Goal: Find specific page/section: Find specific page/section

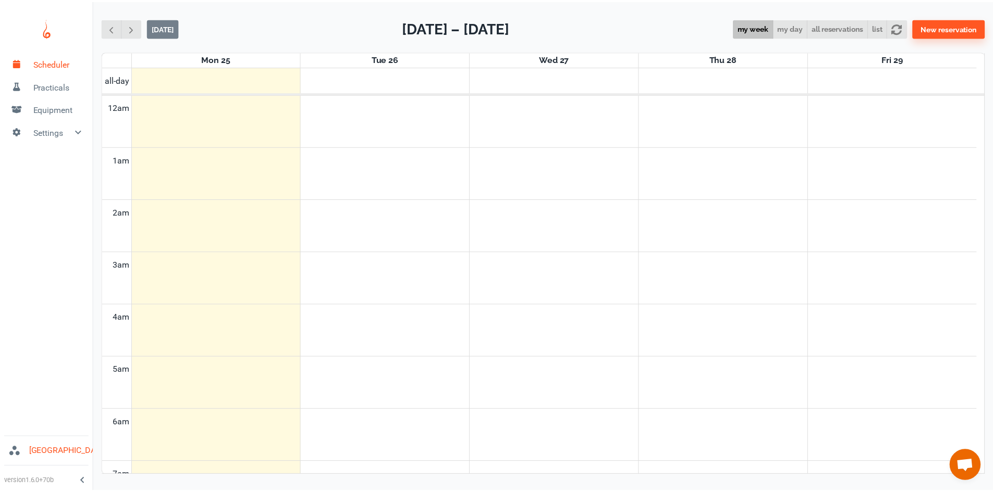
scroll to position [422, 0]
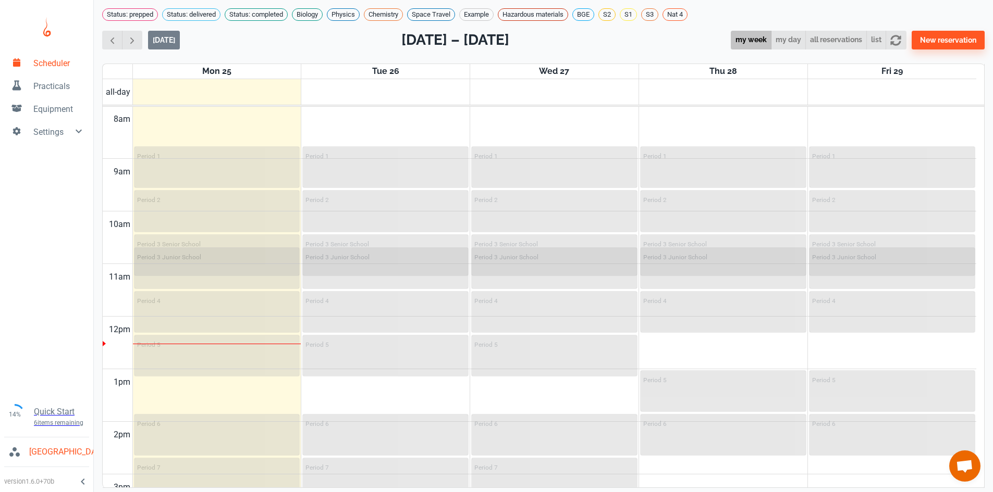
click at [52, 89] on span "Practicals" at bounding box center [59, 86] width 52 height 13
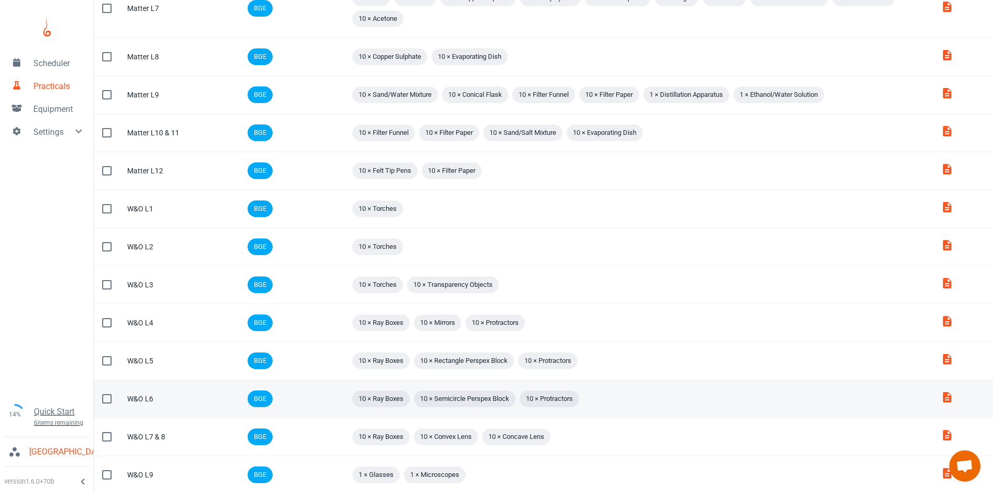
scroll to position [589, 0]
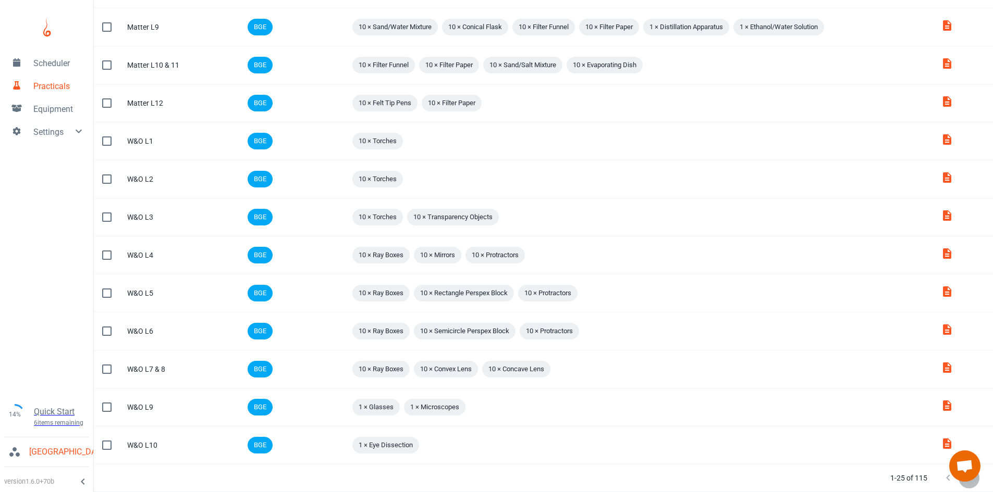
click at [966, 484] on icon "Next Page" at bounding box center [969, 478] width 13 height 13
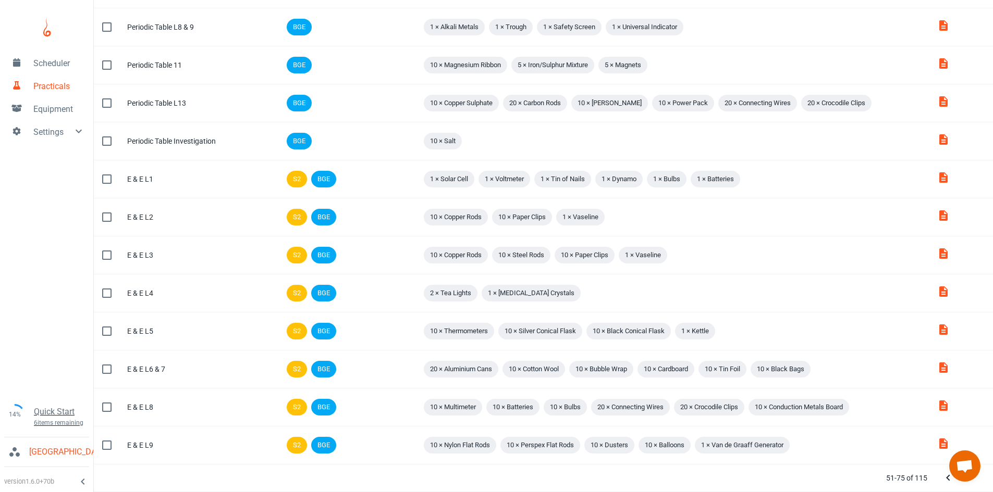
click at [966, 313] on td "Attachments" at bounding box center [961, 294] width 64 height 38
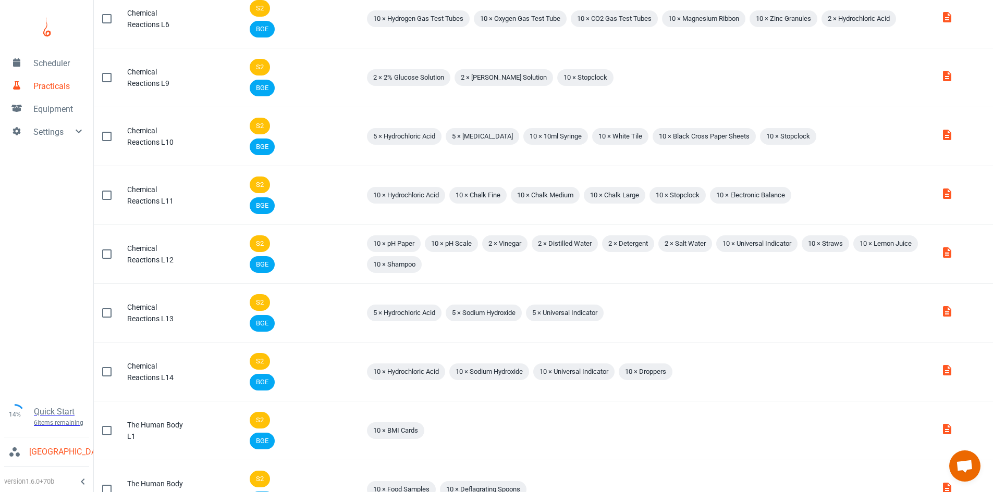
scroll to position [787, 0]
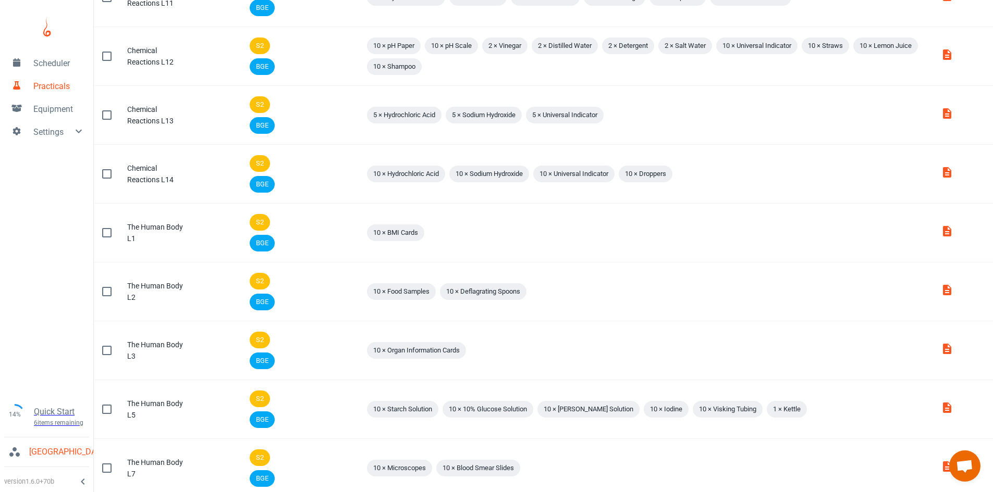
click at [966, 484] on td "Attachments" at bounding box center [962, 468] width 60 height 59
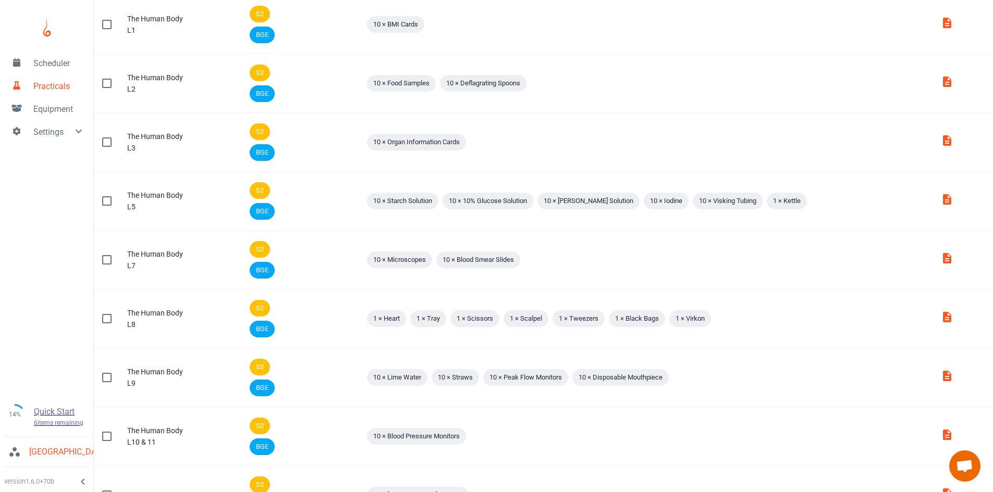
scroll to position [1058, 0]
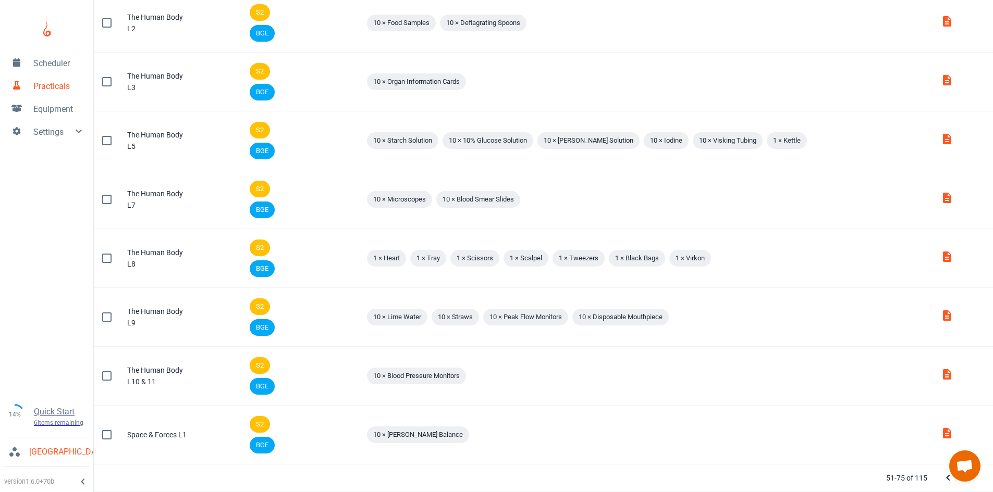
click at [966, 484] on icon "Next Page" at bounding box center [969, 478] width 13 height 13
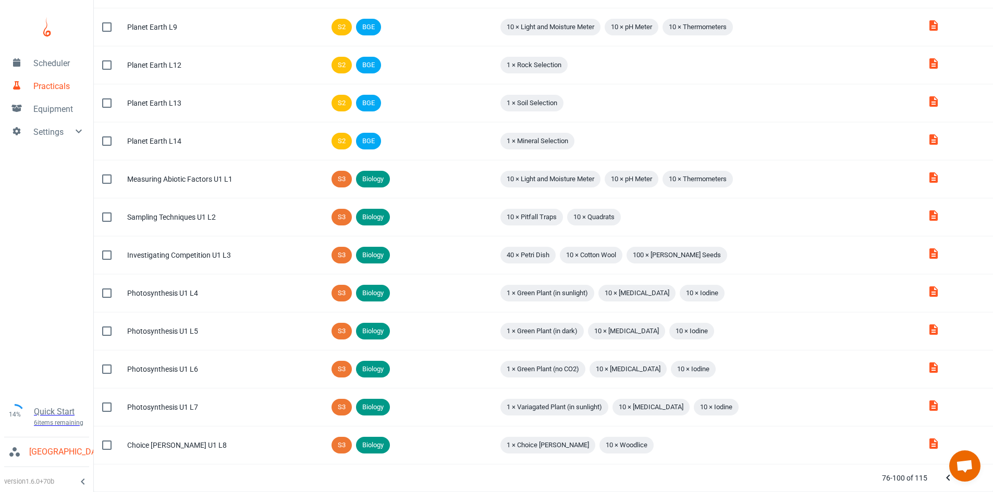
scroll to position [556, 0]
click at [966, 484] on icon "Next Page" at bounding box center [969, 478] width 13 height 13
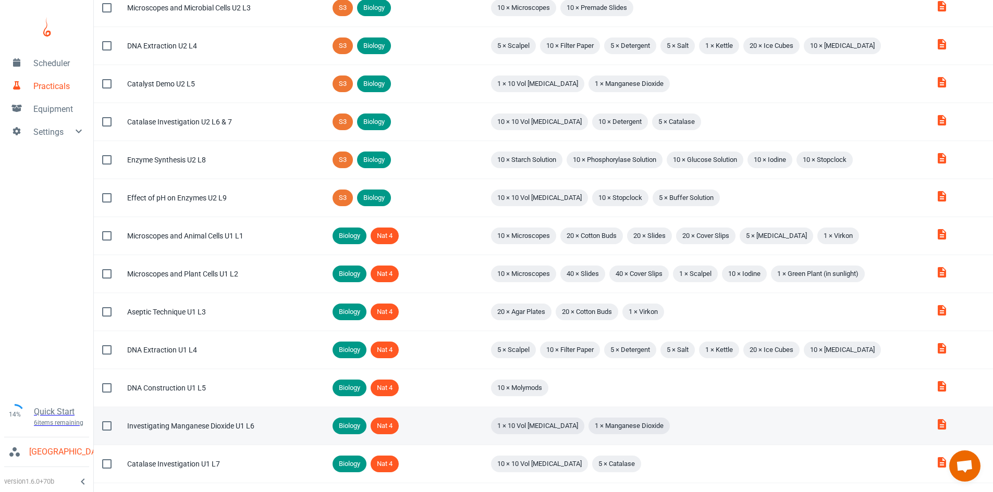
scroll to position [175, 0]
